Goal: Information Seeking & Learning: Find specific page/section

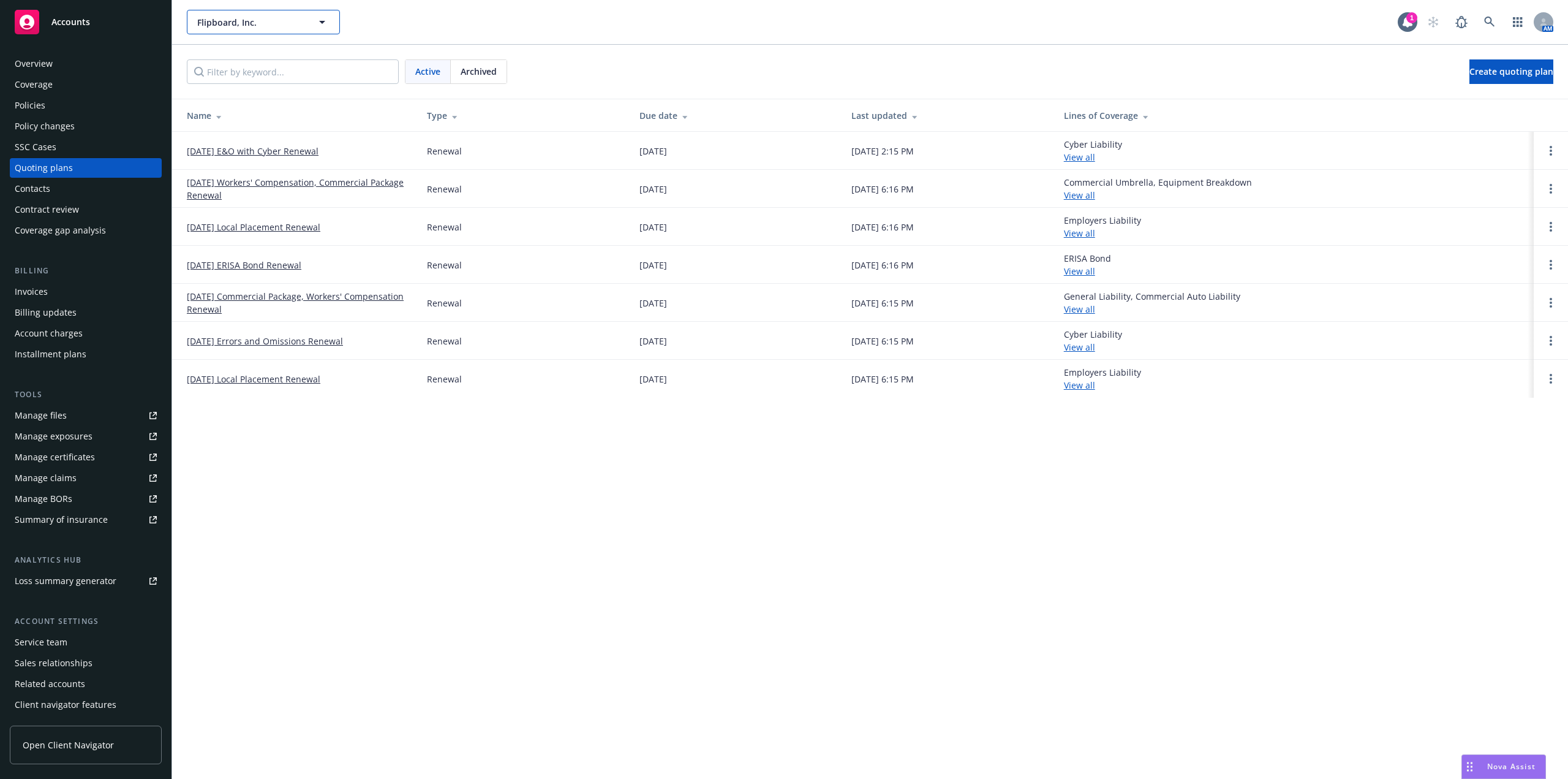
click at [232, 24] on span "Flipboard, Inc." at bounding box center [251, 22] width 106 height 13
click at [254, 24] on span "Flipboard, Inc." at bounding box center [251, 22] width 106 height 13
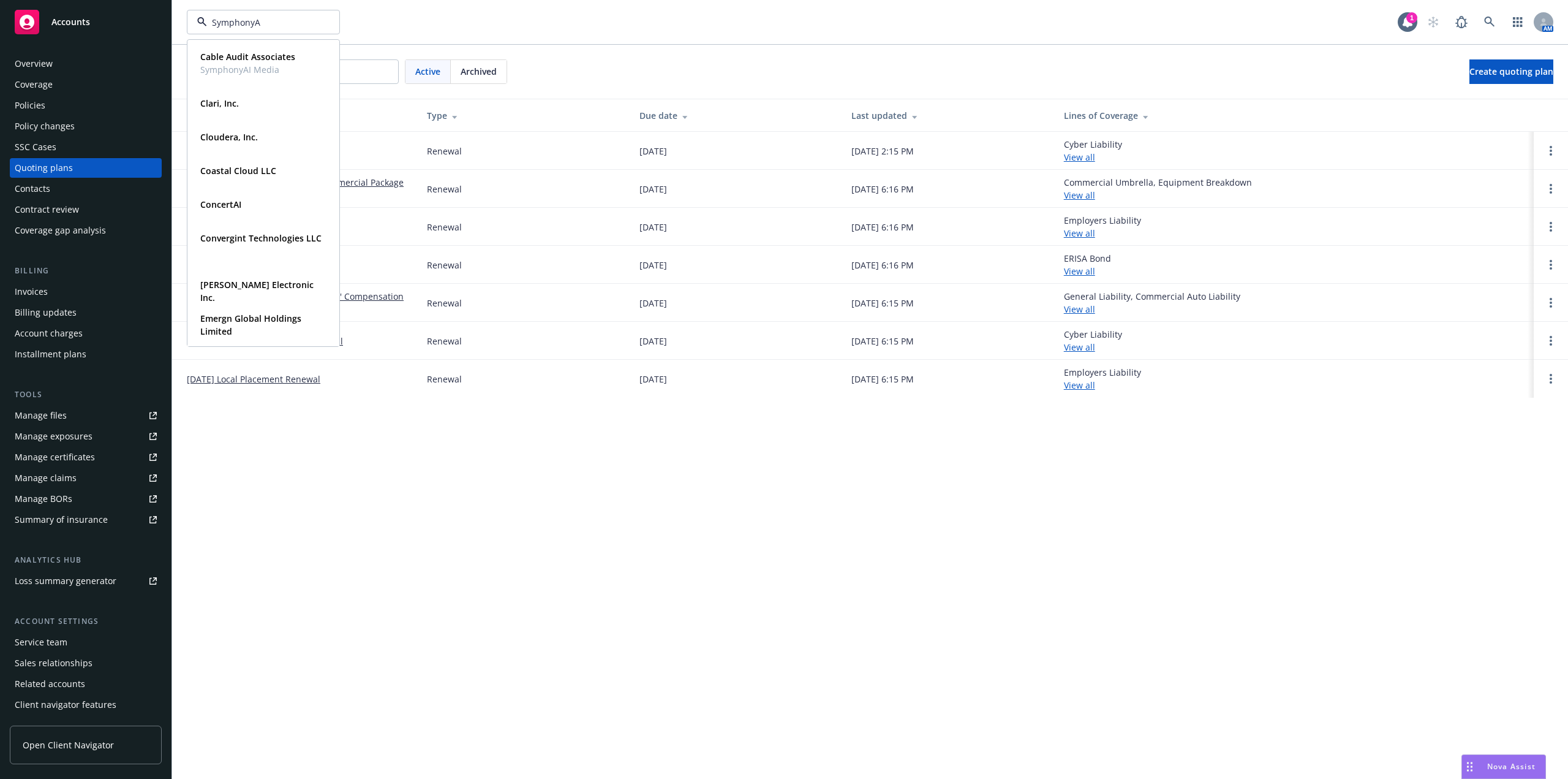
type input "SymphonyAI"
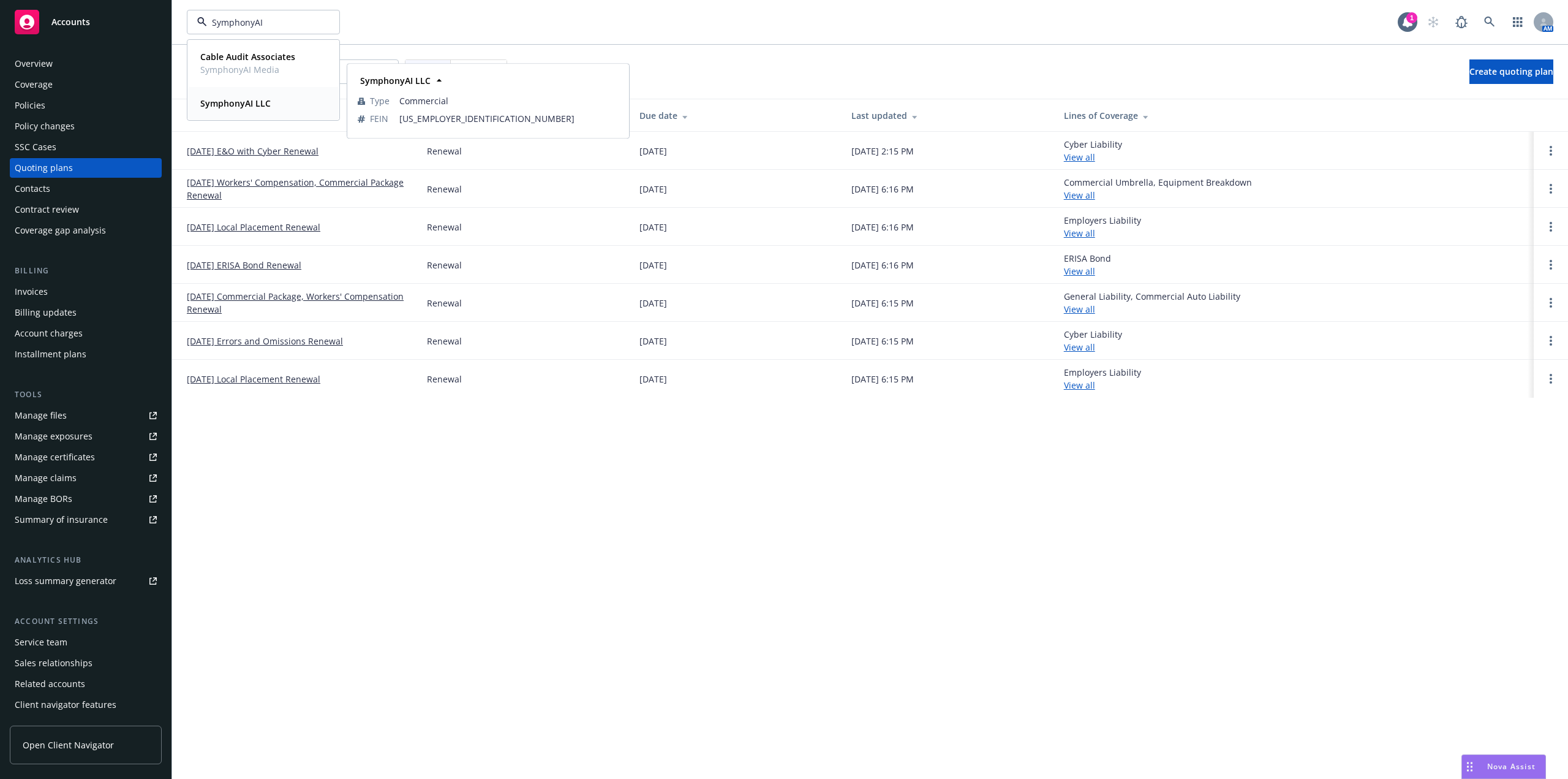
click at [289, 109] on div "SymphonyAI LLC" at bounding box center [263, 103] width 136 height 18
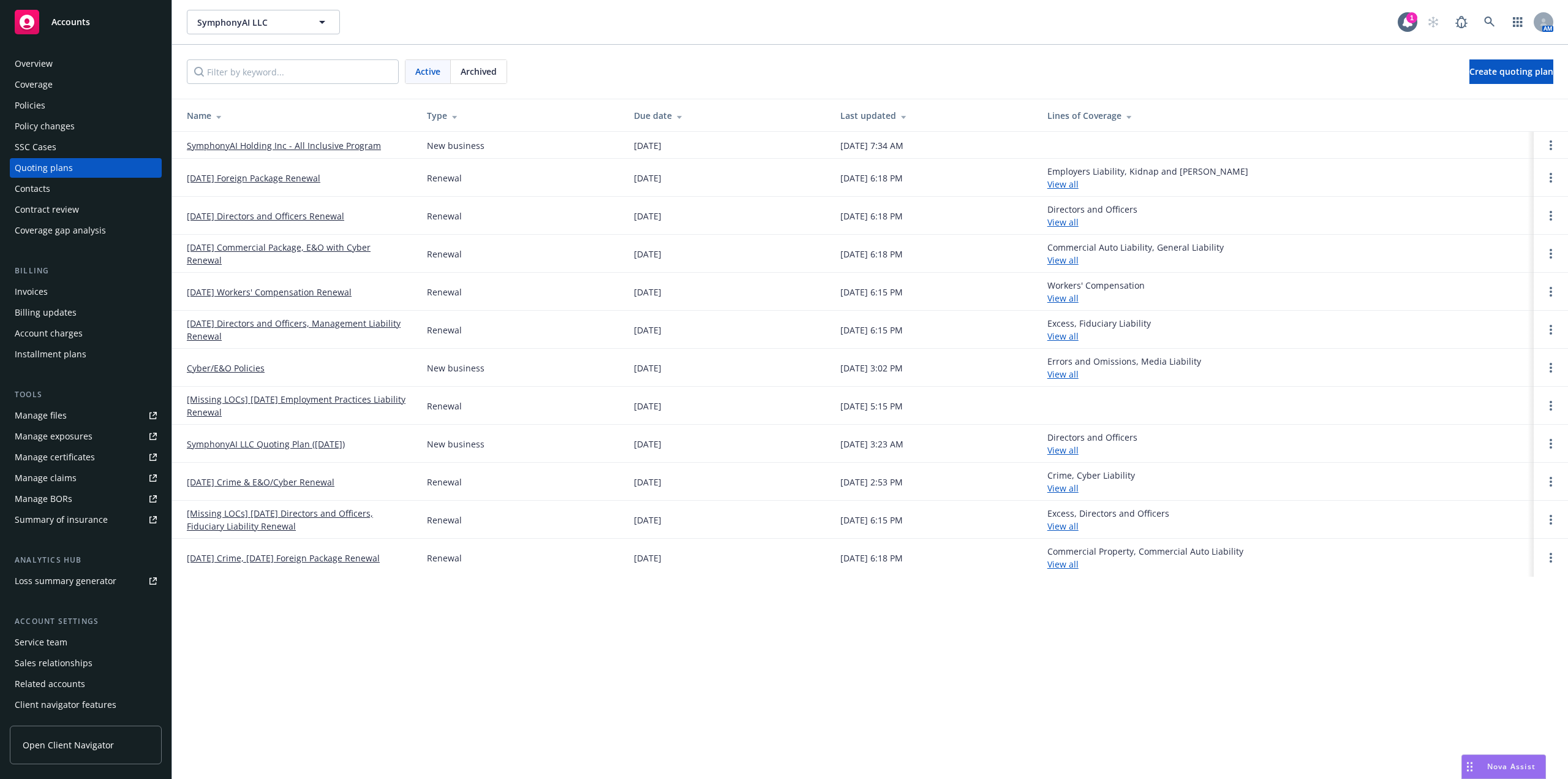
click at [744, 78] on div "Active Archived Create quoting plan" at bounding box center [869, 72] width 1366 height 24
click at [39, 103] on div "Policies" at bounding box center [29, 105] width 30 height 19
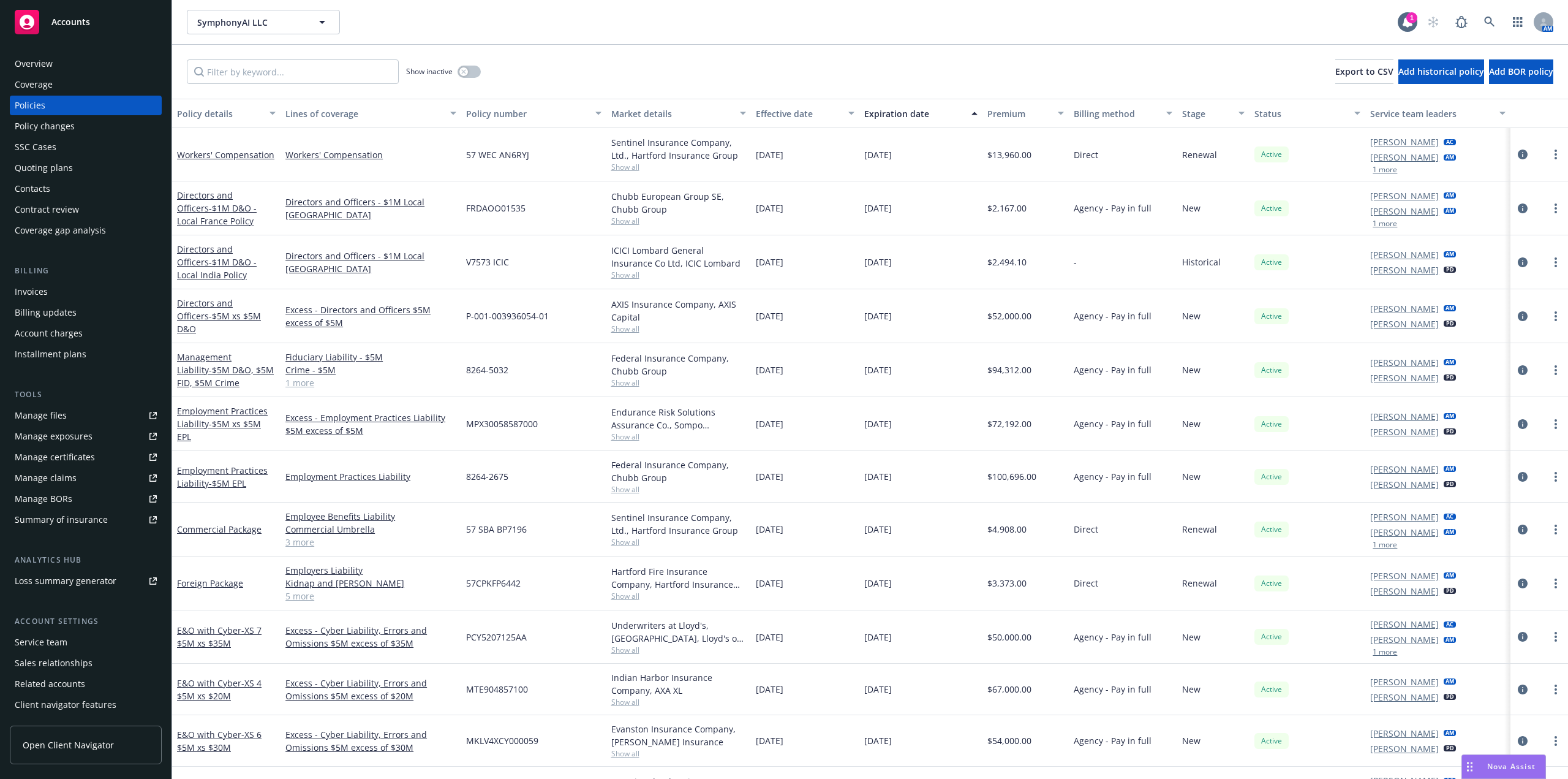
click at [75, 166] on div "Quoting plans" at bounding box center [85, 167] width 142 height 19
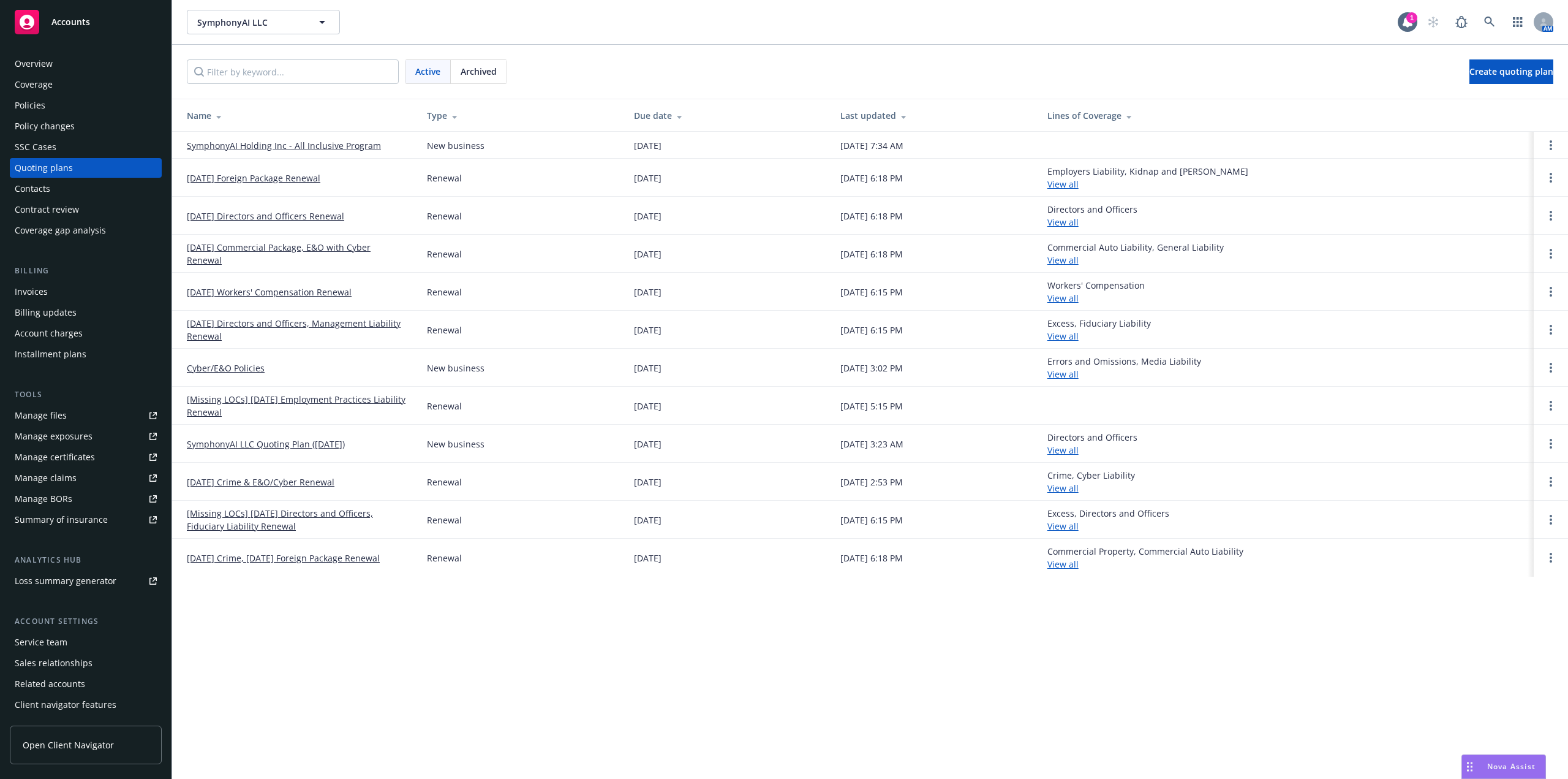
click at [251, 293] on link "09/22/25 Workers' Compensation Renewal" at bounding box center [269, 291] width 165 height 13
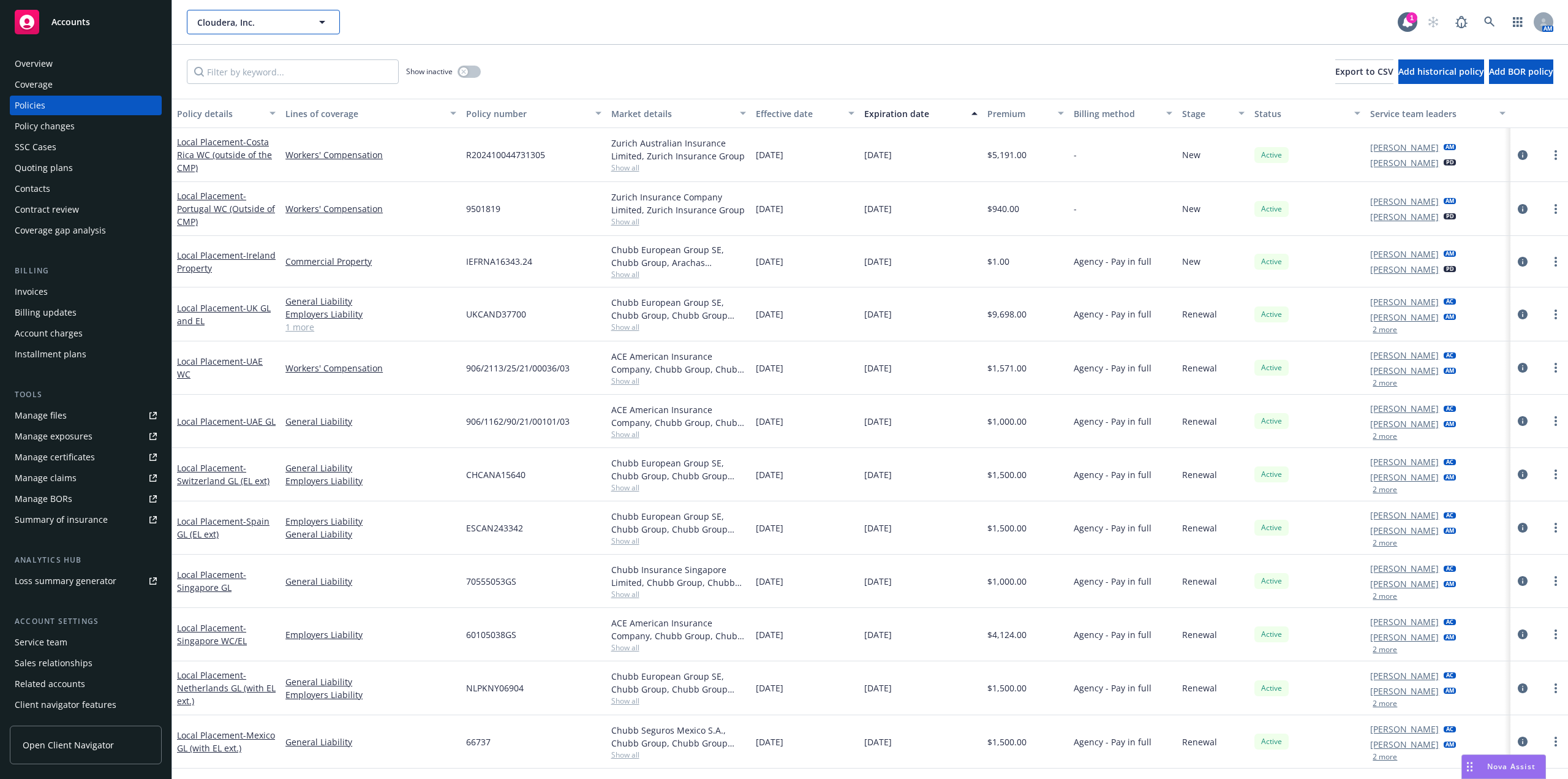
click at [246, 24] on span "Cloudera, Inc." at bounding box center [251, 22] width 106 height 13
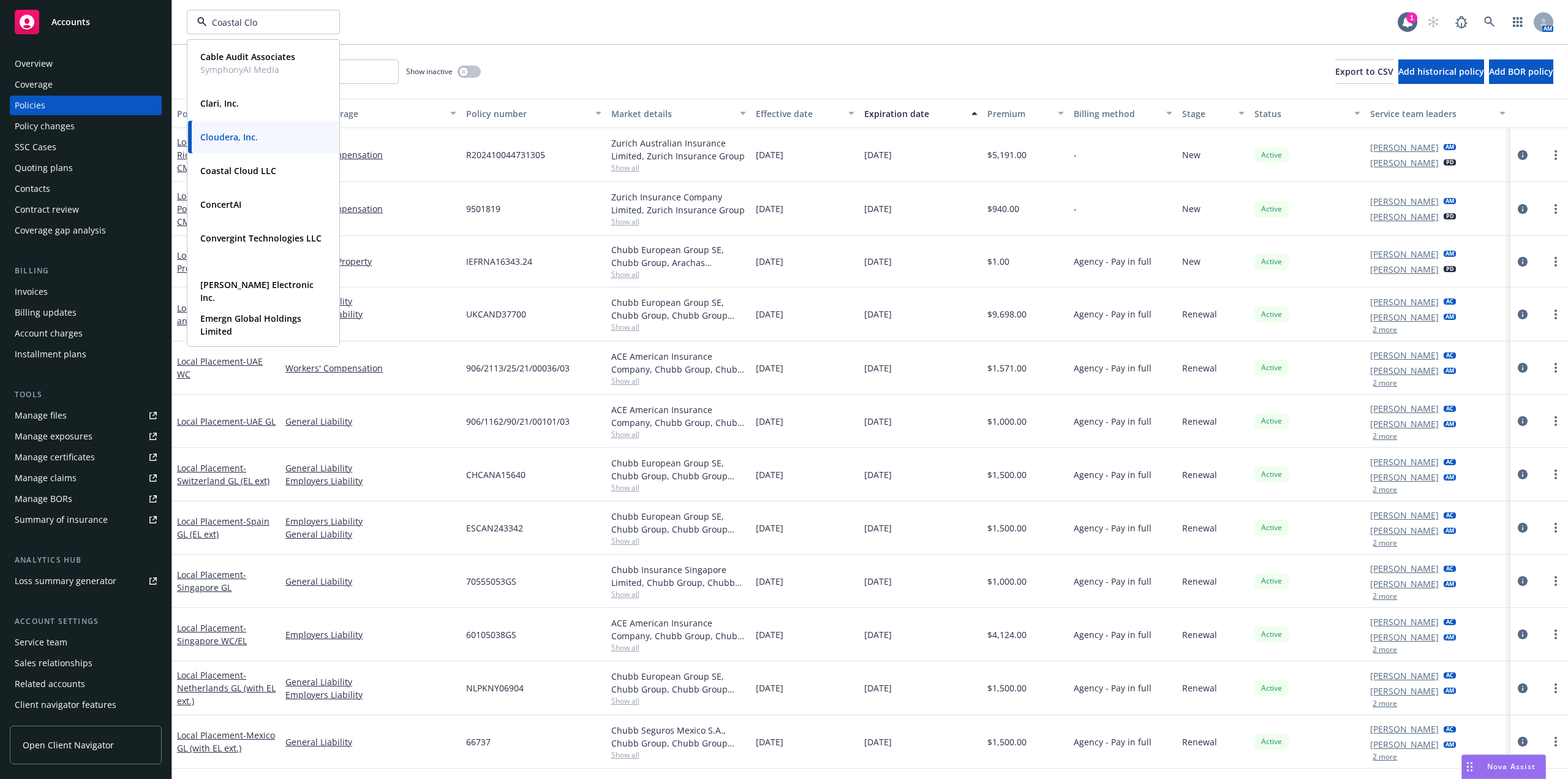
type input "Coastal Clou"
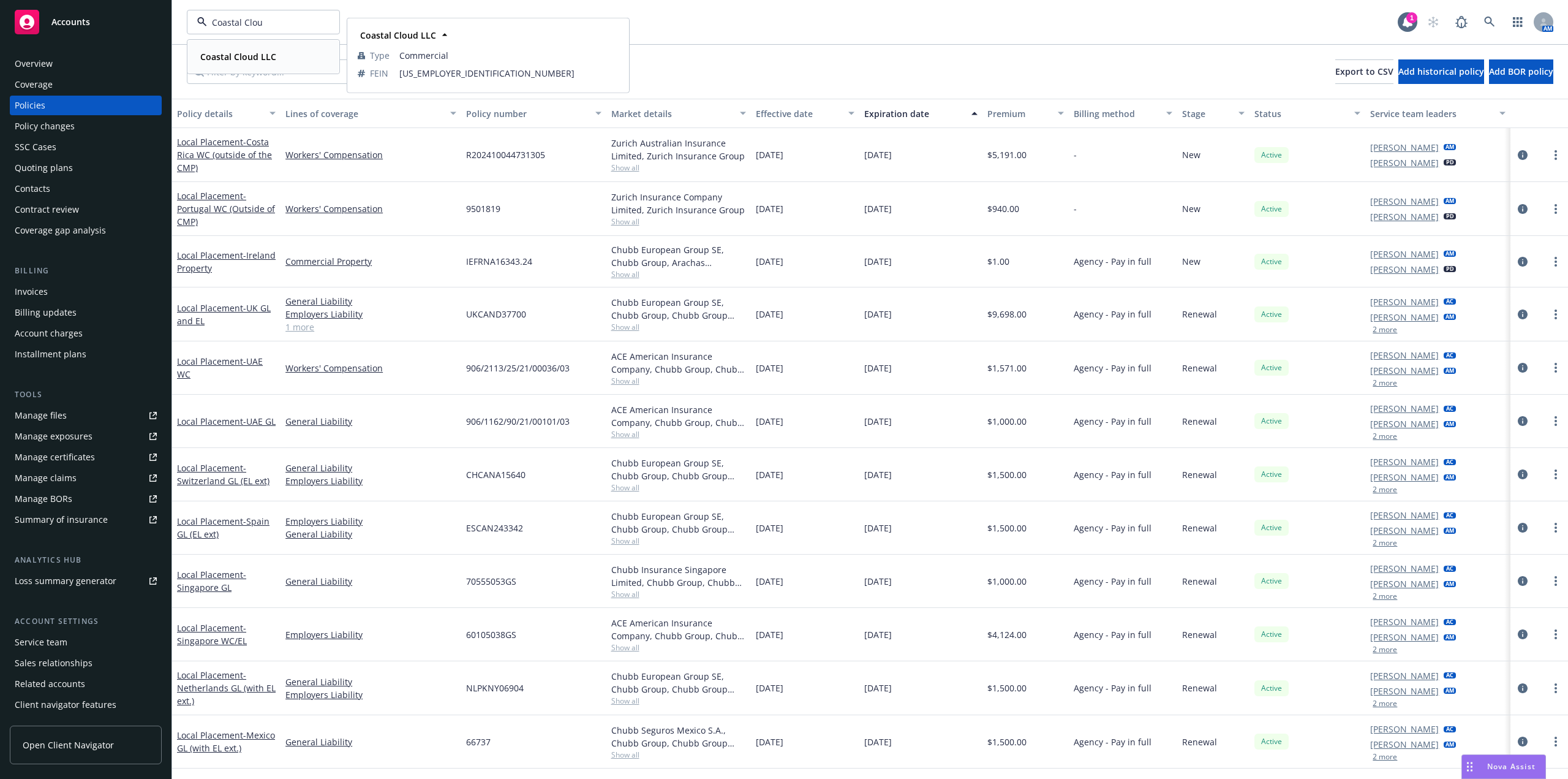
click at [247, 64] on div "Coastal Cloud LLC" at bounding box center [236, 56] width 83 height 18
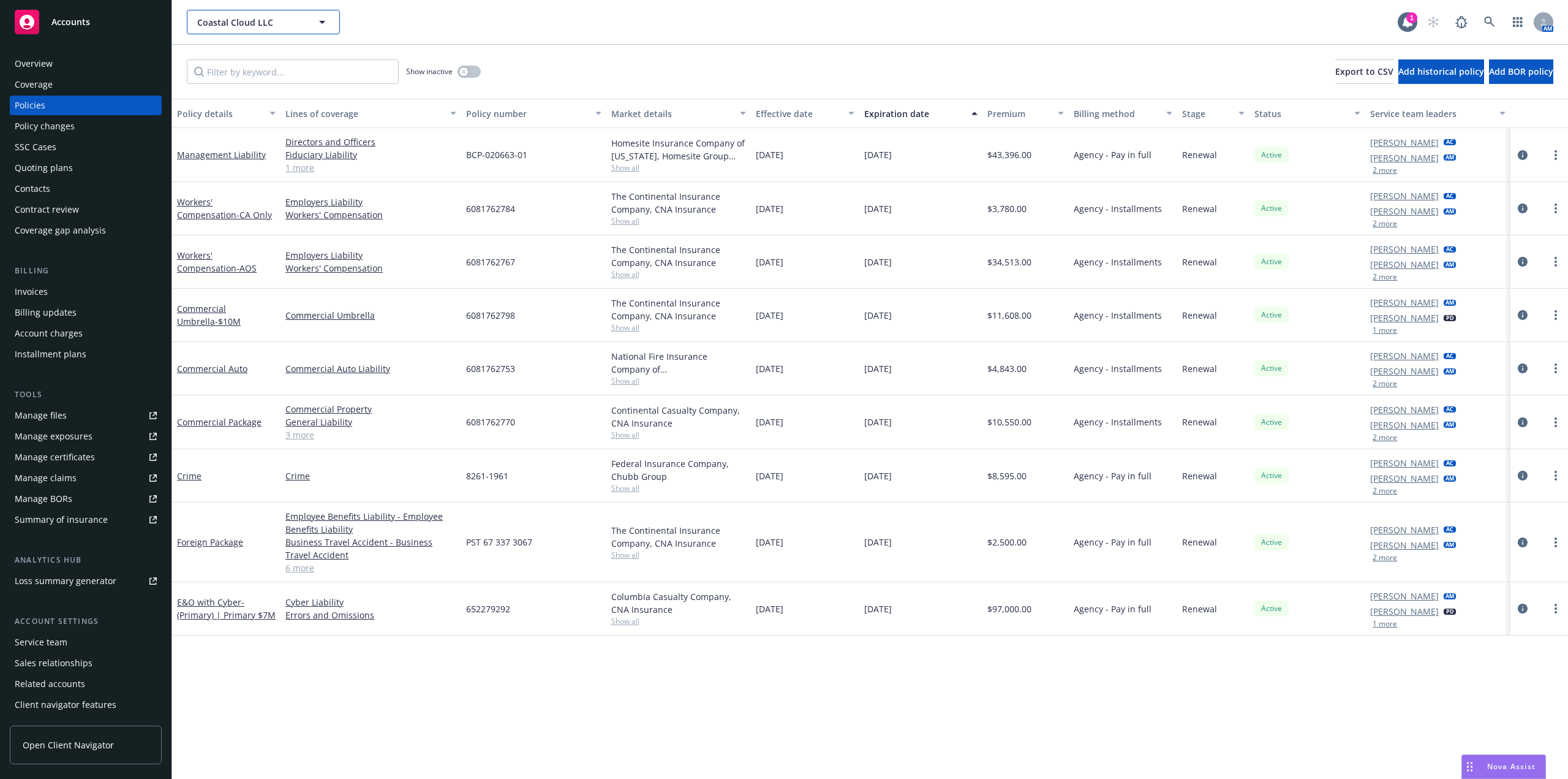
click at [278, 30] on button "Coastal Cloud LLC" at bounding box center [263, 22] width 153 height 24
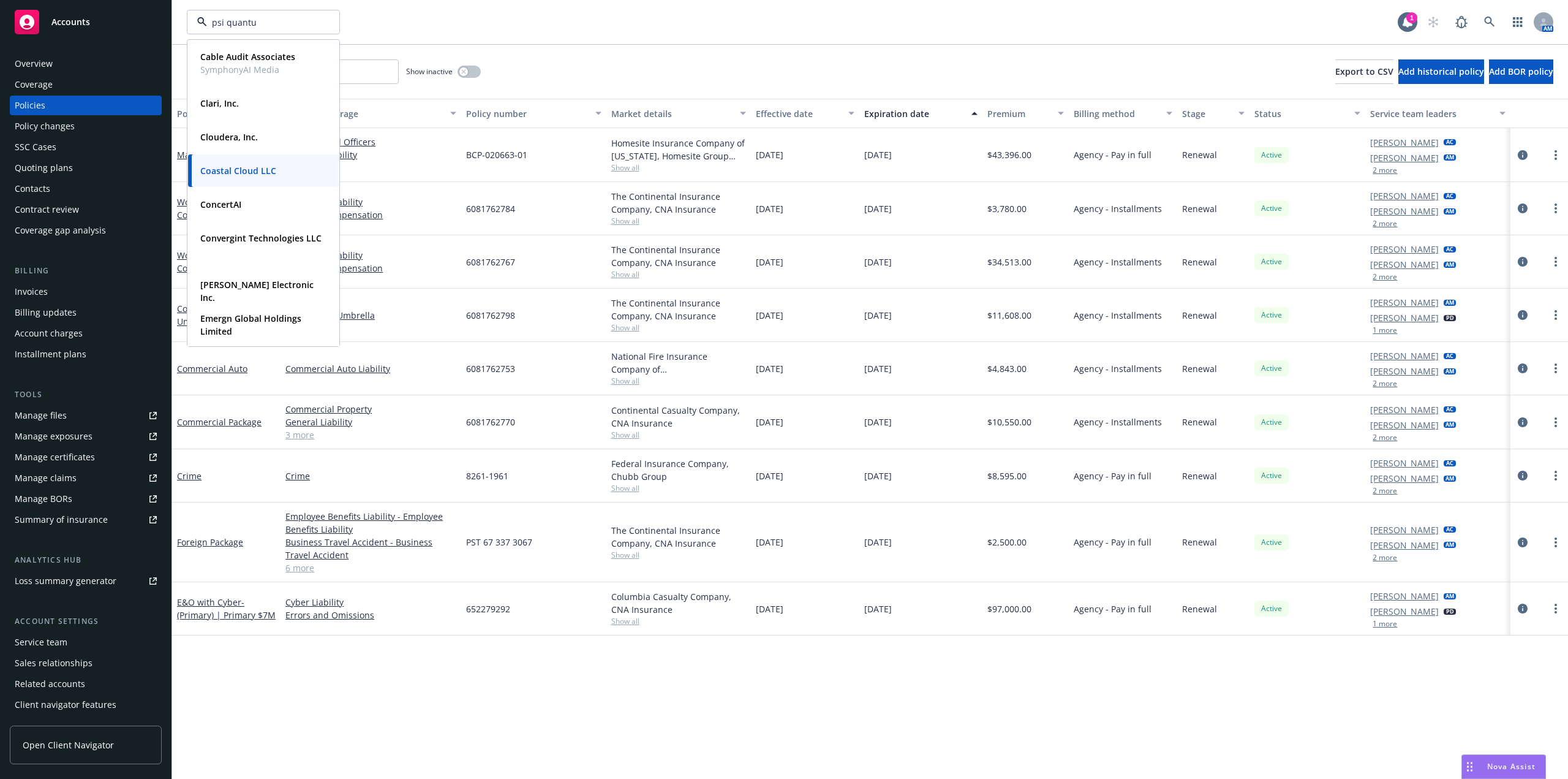
type input "psi quantum"
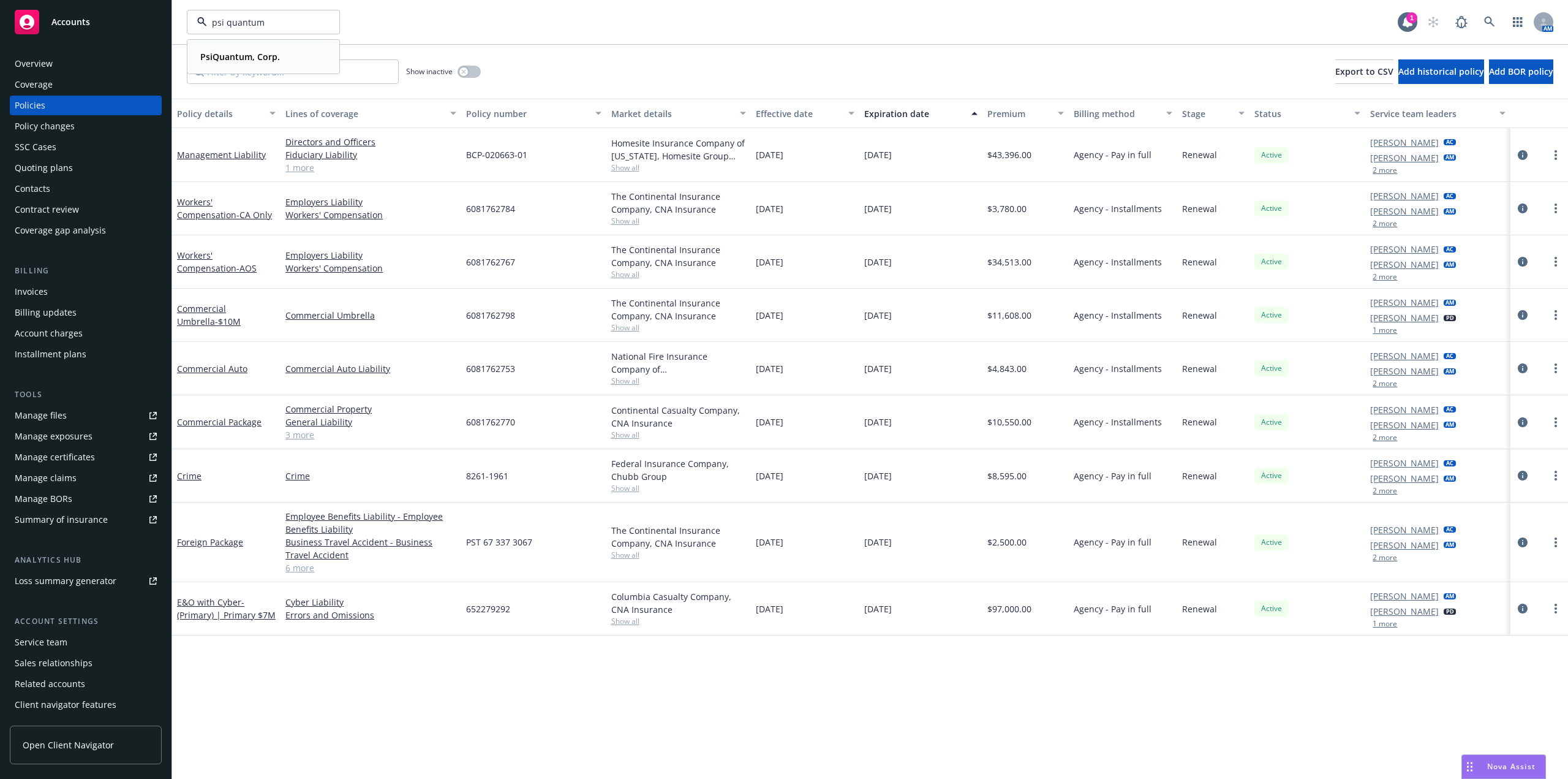
click at [268, 53] on strong "PsiQuantum, Corp." at bounding box center [240, 56] width 80 height 12
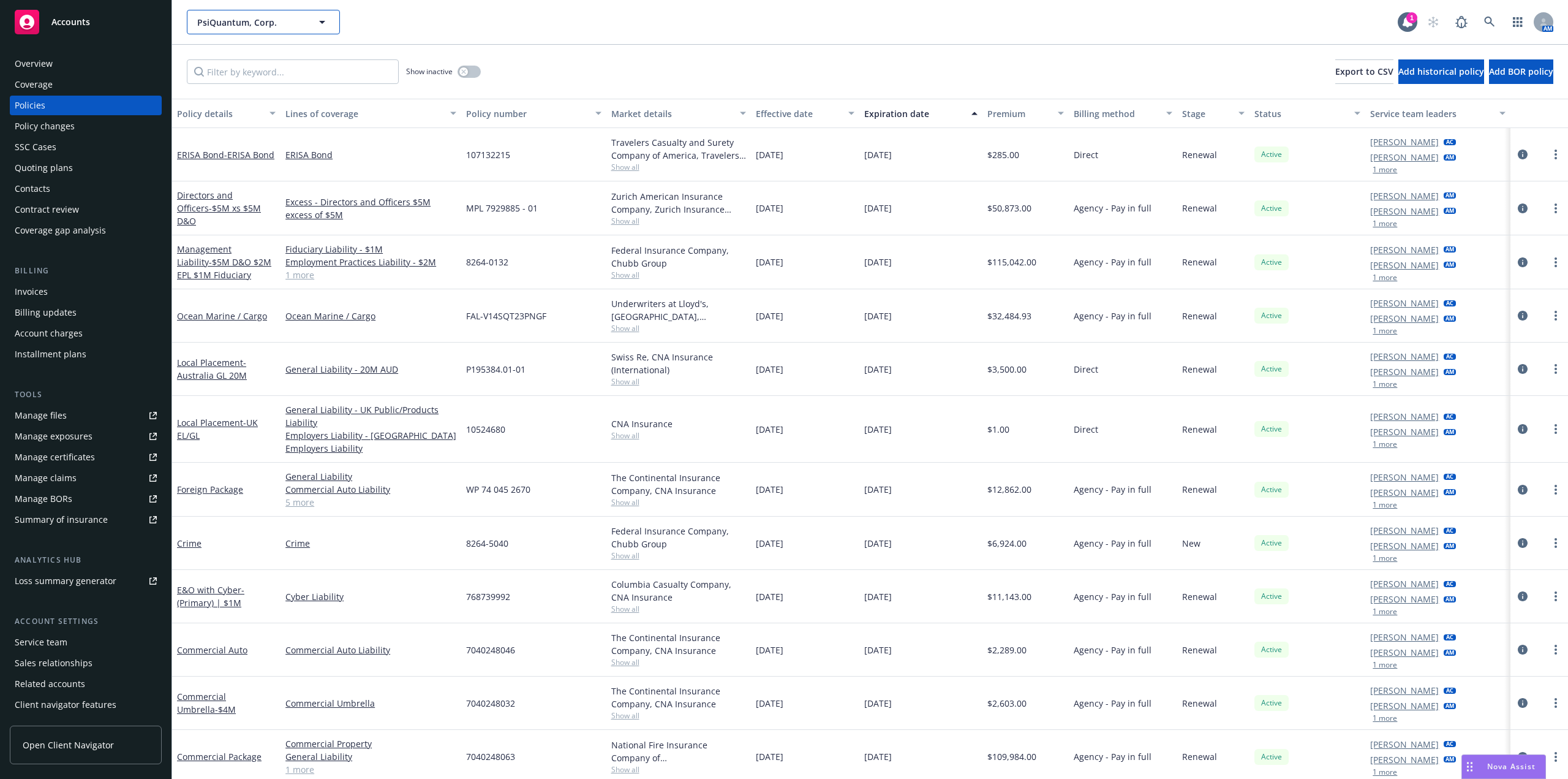
click at [282, 17] on span "PsiQuantum, Corp." at bounding box center [251, 22] width 106 height 13
type input "F"
type input "Frontapp"
click at [277, 59] on div "Frontapp, Inc." at bounding box center [263, 56] width 136 height 18
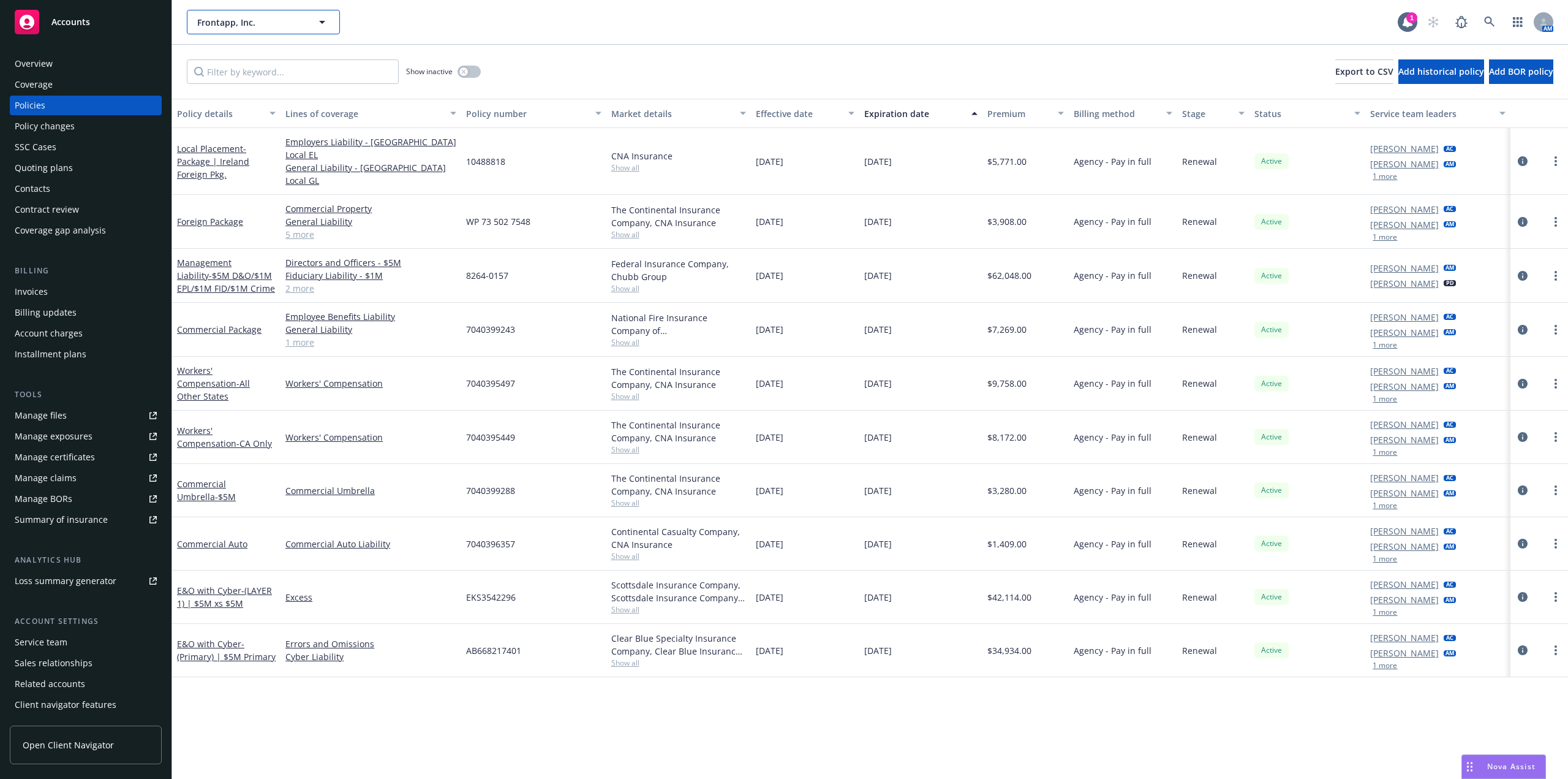
click at [247, 20] on span "Frontapp, Inc." at bounding box center [251, 22] width 106 height 13
type input "PsiQ"
click at [245, 58] on strong "PsiQuantum, Corp." at bounding box center [240, 56] width 80 height 12
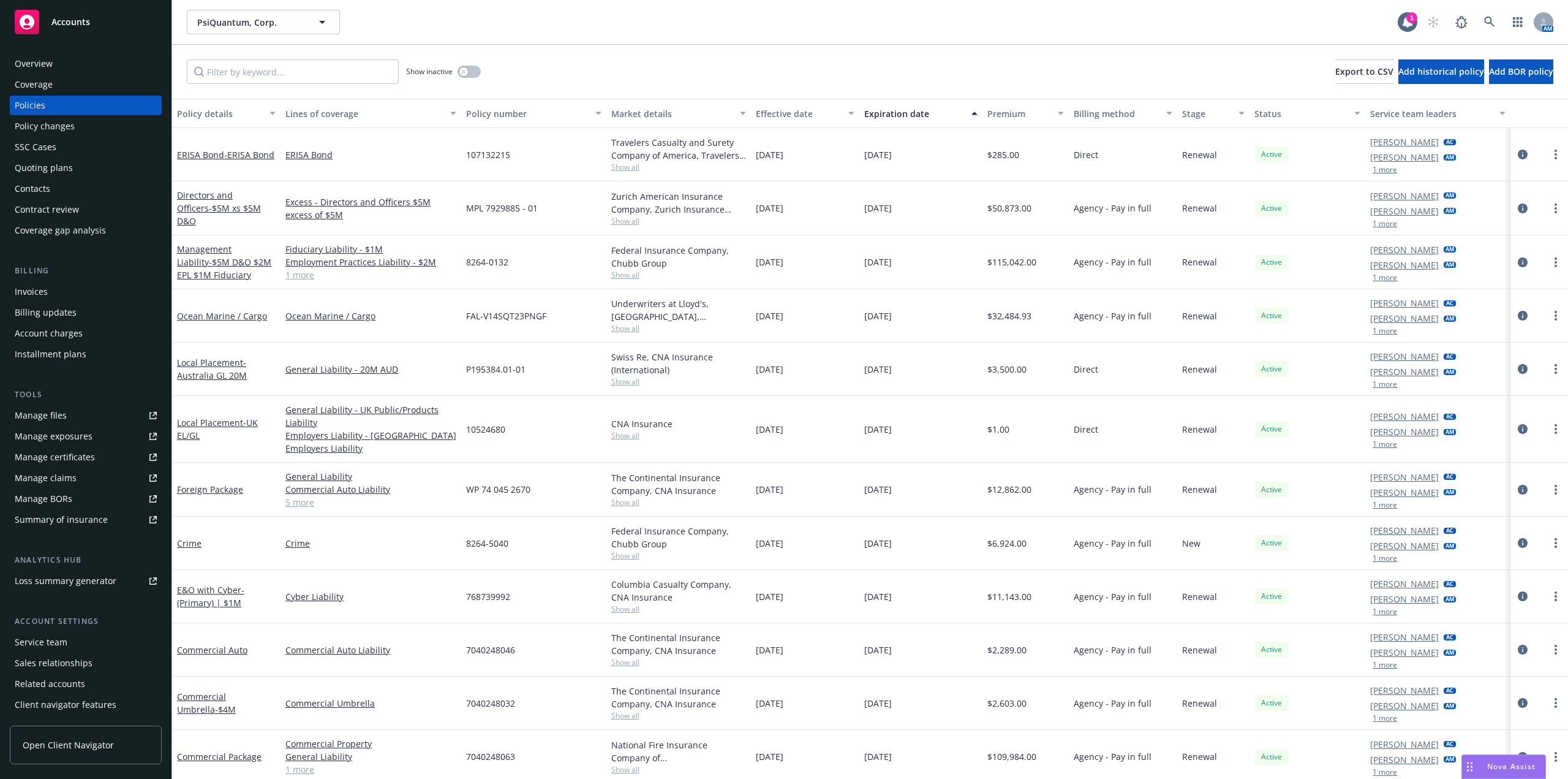
drag, startPoint x: 608, startPoint y: 42, endPoint x: 497, endPoint y: 0, distance: 118.7
click at [608, 42] on div "PsiQuantum, Corp. PsiQuantum, Corp. 1 AM" at bounding box center [870, 22] width 1396 height 44
click at [252, 24] on span "PsiQuantum, Corp." at bounding box center [251, 22] width 106 height 13
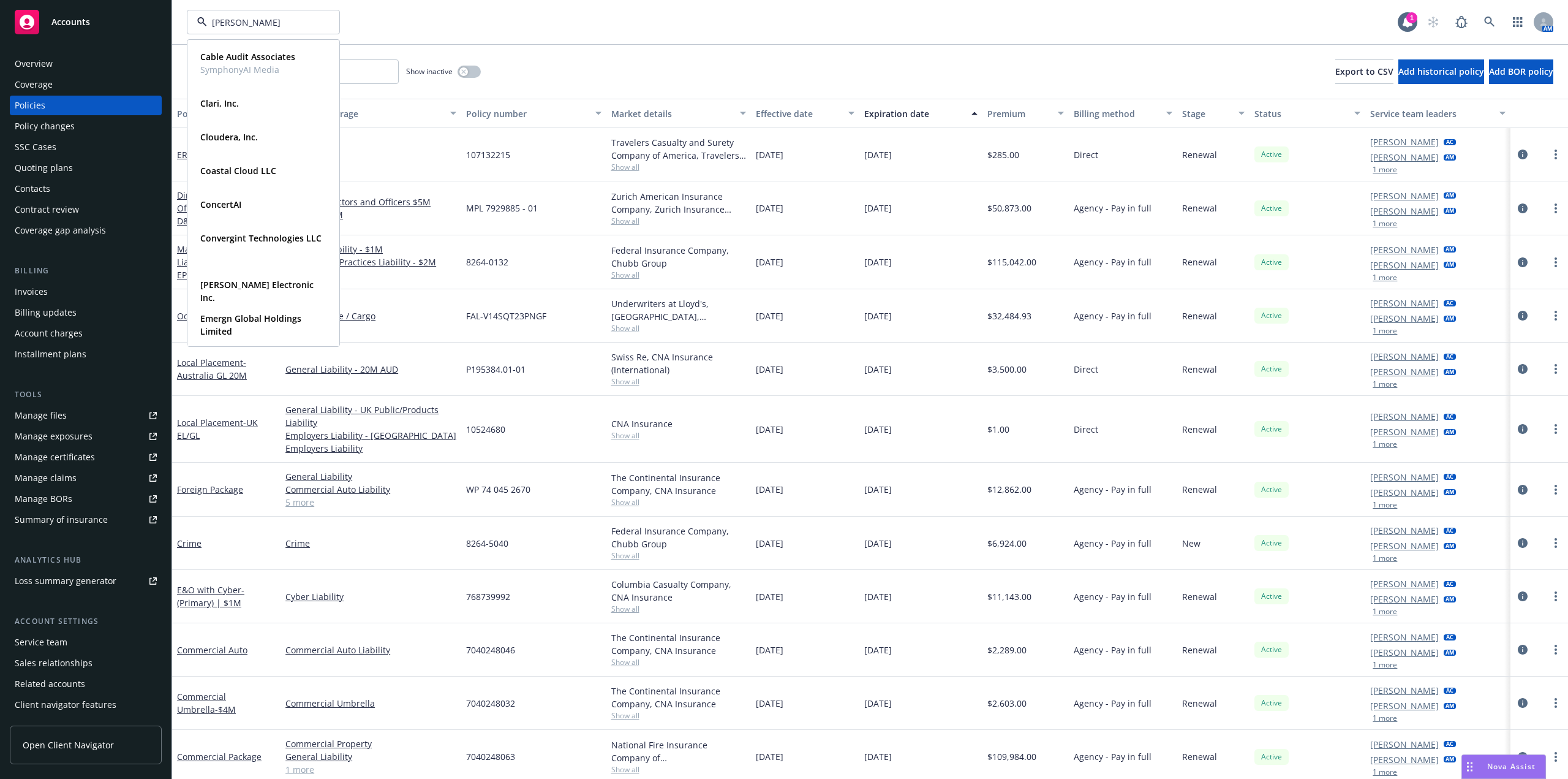
type input "[PERSON_NAME] E"
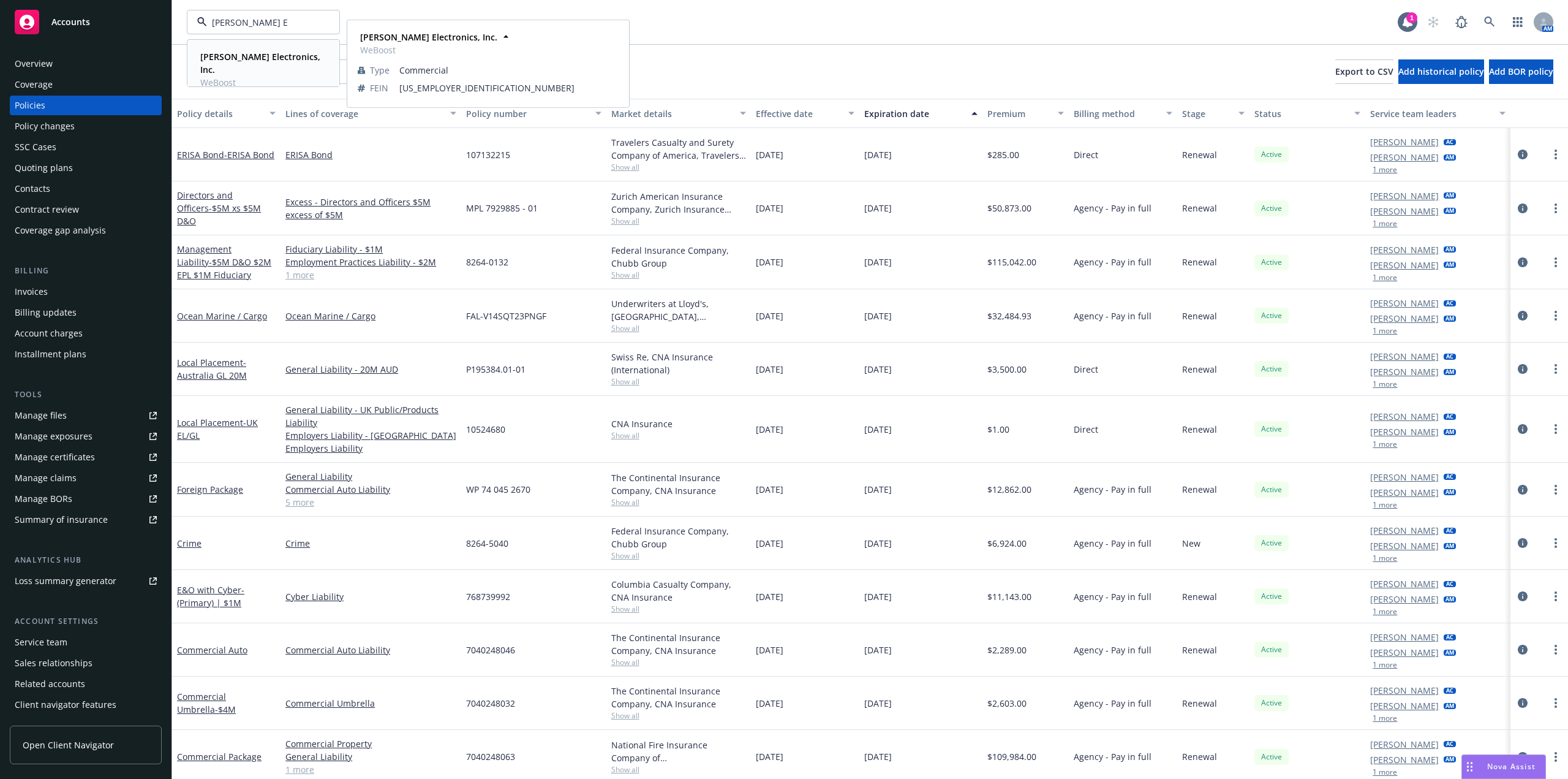
click at [269, 49] on div "[PERSON_NAME] Electronics, Inc. WeBoost" at bounding box center [261, 70] width 131 height 44
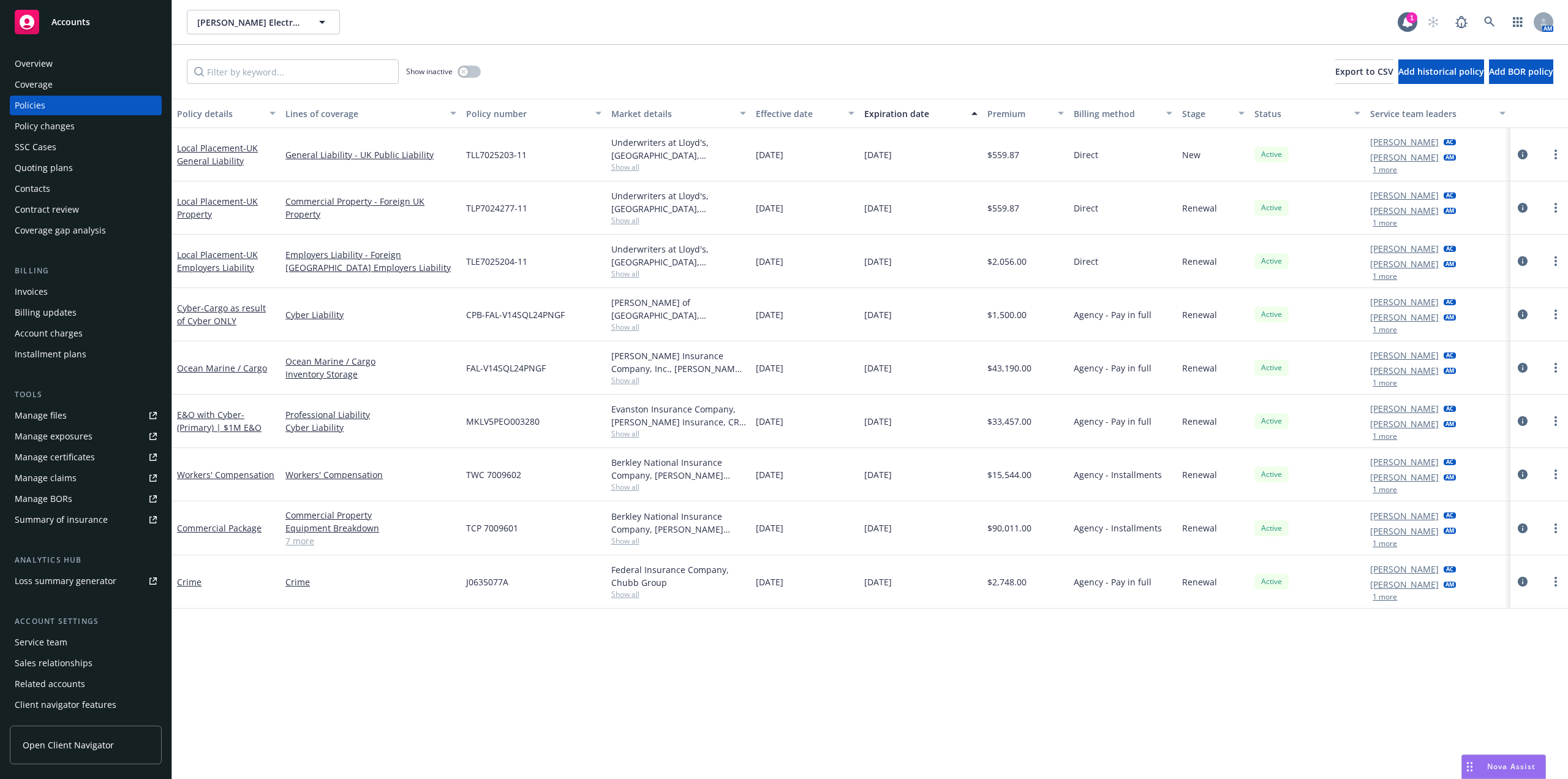
click at [57, 61] on div "Overview" at bounding box center [85, 63] width 142 height 19
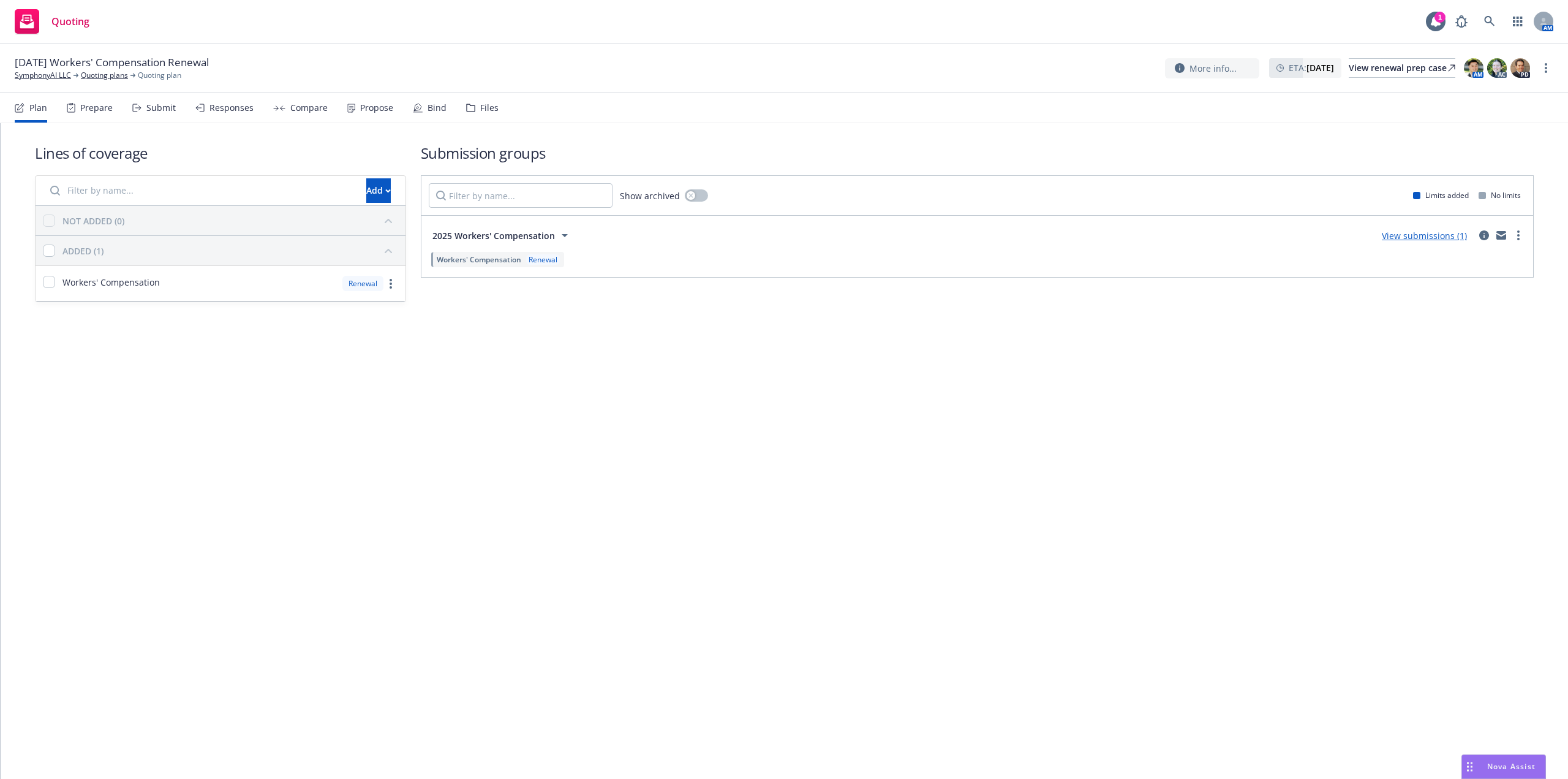
click at [466, 110] on icon at bounding box center [470, 108] width 9 height 8
